Goal: Task Accomplishment & Management: Manage account settings

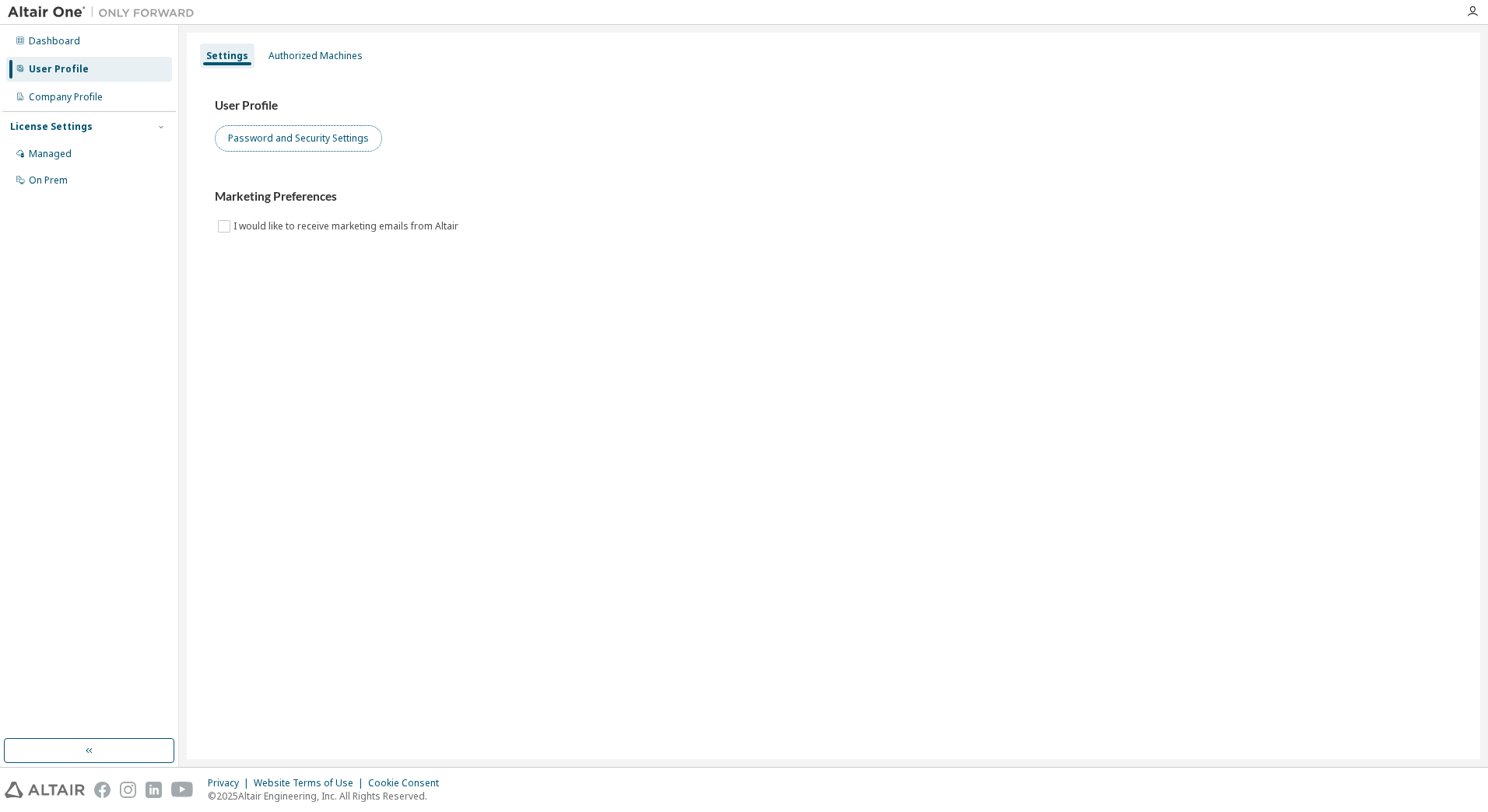
click at [292, 138] on button "Password and Security Settings" at bounding box center [299, 139] width 167 height 27
